Goal: Task Accomplishment & Management: Manage account settings

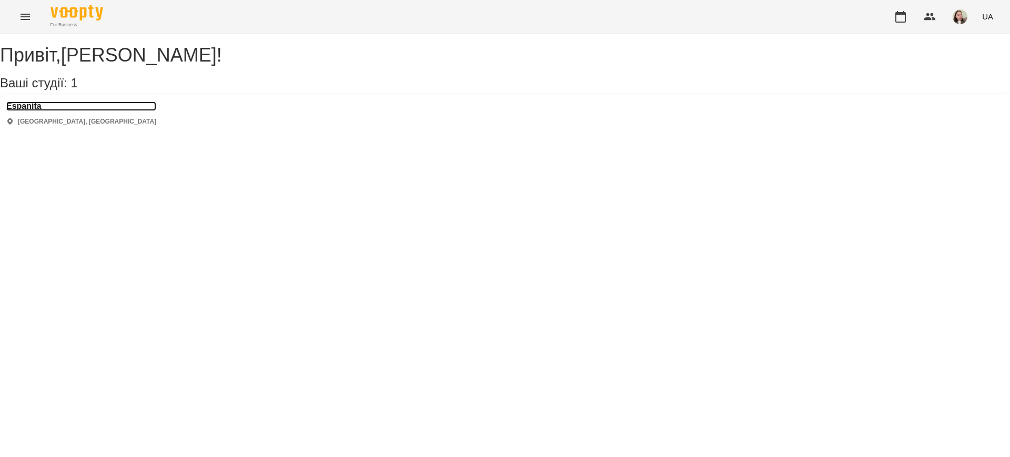
click at [48, 111] on h3 "Espanita" at bounding box center [81, 105] width 150 height 9
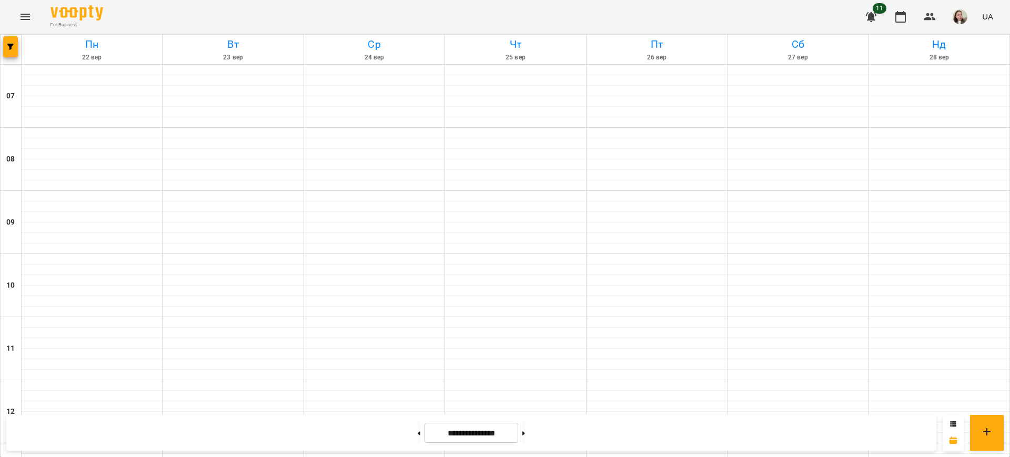
scroll to position [665, 0]
click at [525, 434] on button at bounding box center [523, 432] width 3 height 23
click at [525, 437] on button at bounding box center [523, 432] width 3 height 23
type input "**********"
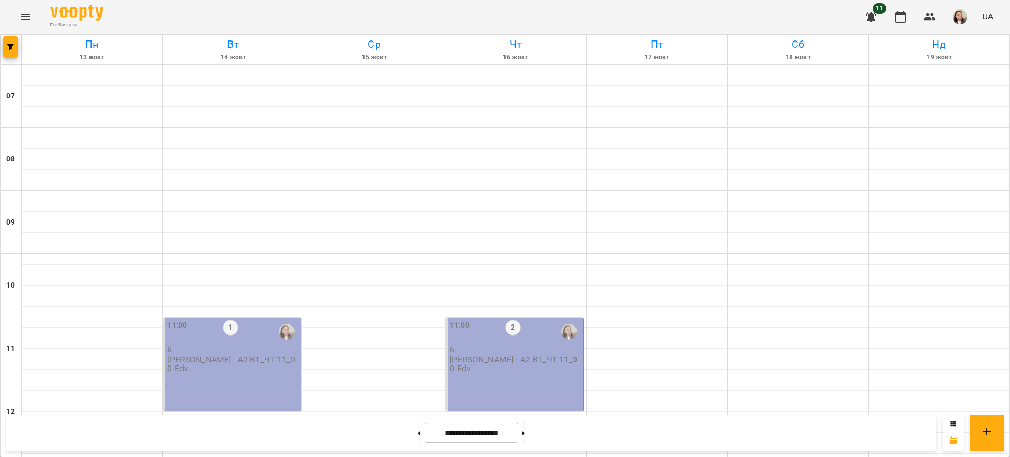
scroll to position [139, 0]
click at [192, 355] on p "[PERSON_NAME] - А2 ВТ_ЧТ 11_00 Edv" at bounding box center [232, 364] width 131 height 18
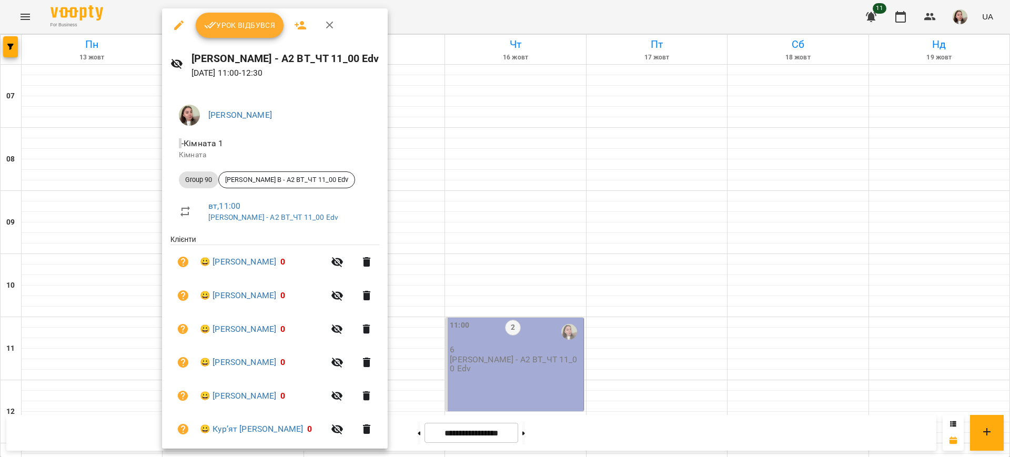
click at [265, 21] on span "Урок відбувся" at bounding box center [240, 25] width 72 height 13
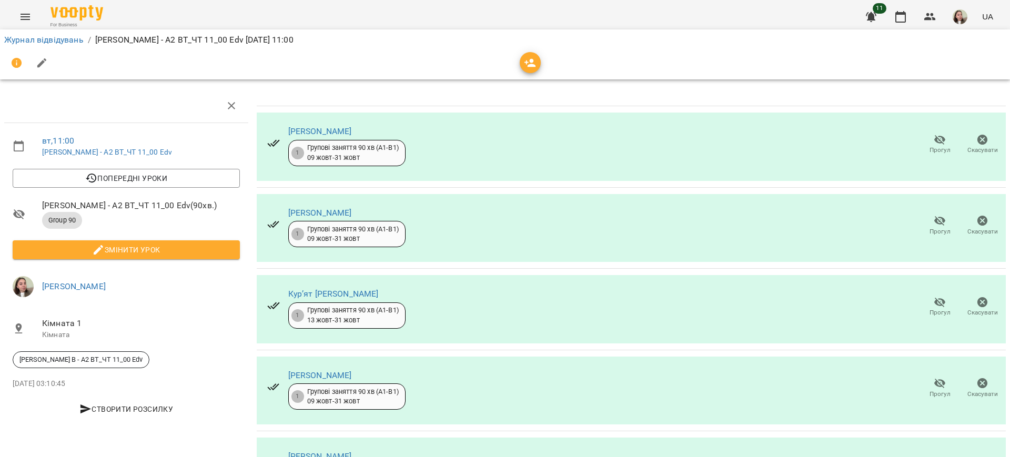
scroll to position [159, 0]
click at [901, 22] on icon "button" at bounding box center [900, 17] width 11 height 12
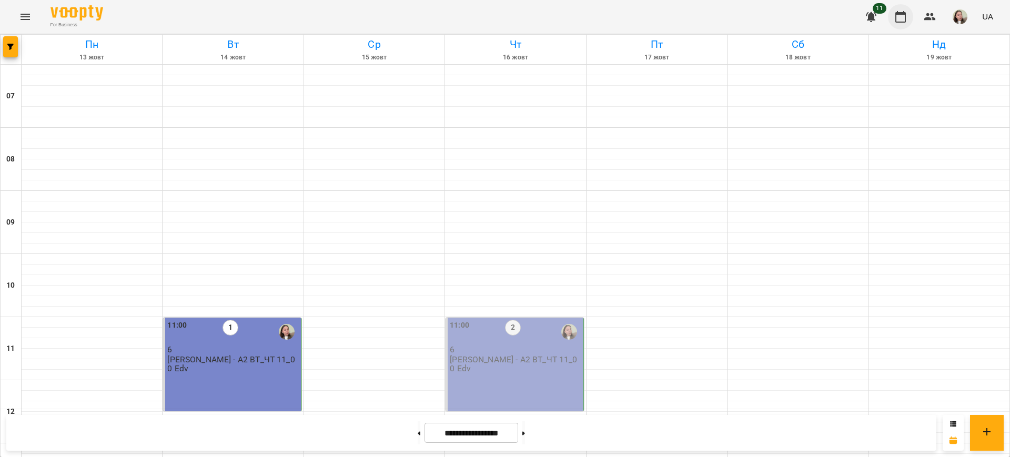
click at [900, 25] on button "button" at bounding box center [900, 16] width 25 height 25
